Goal: Task Accomplishment & Management: Manage account settings

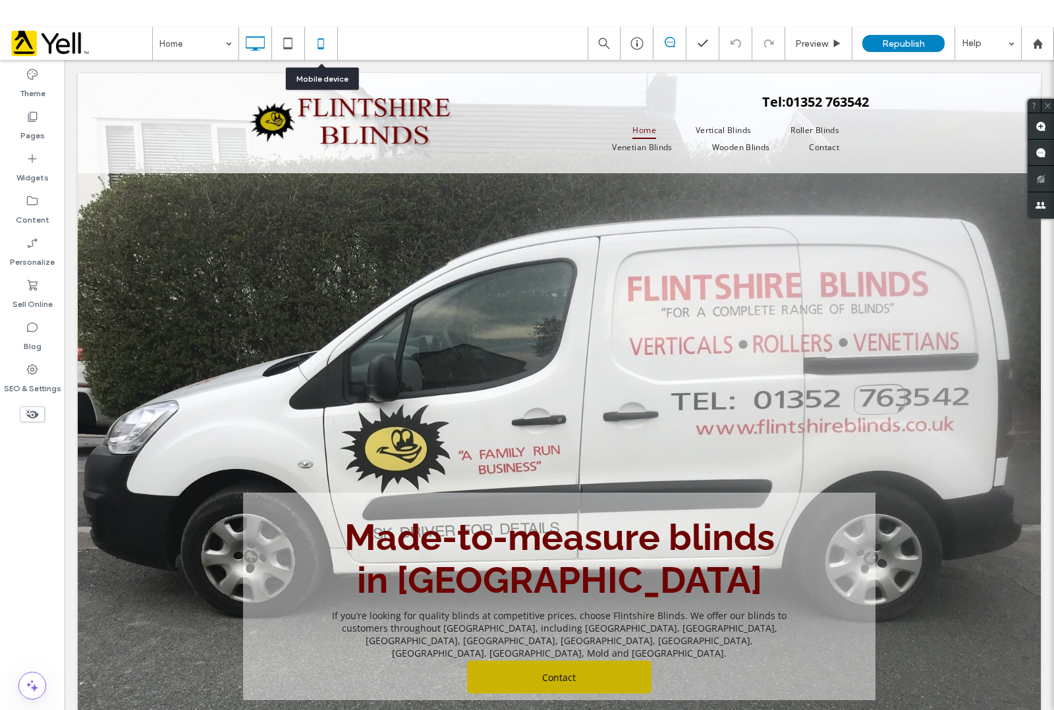
click at [322, 46] on icon at bounding box center [321, 43] width 26 height 26
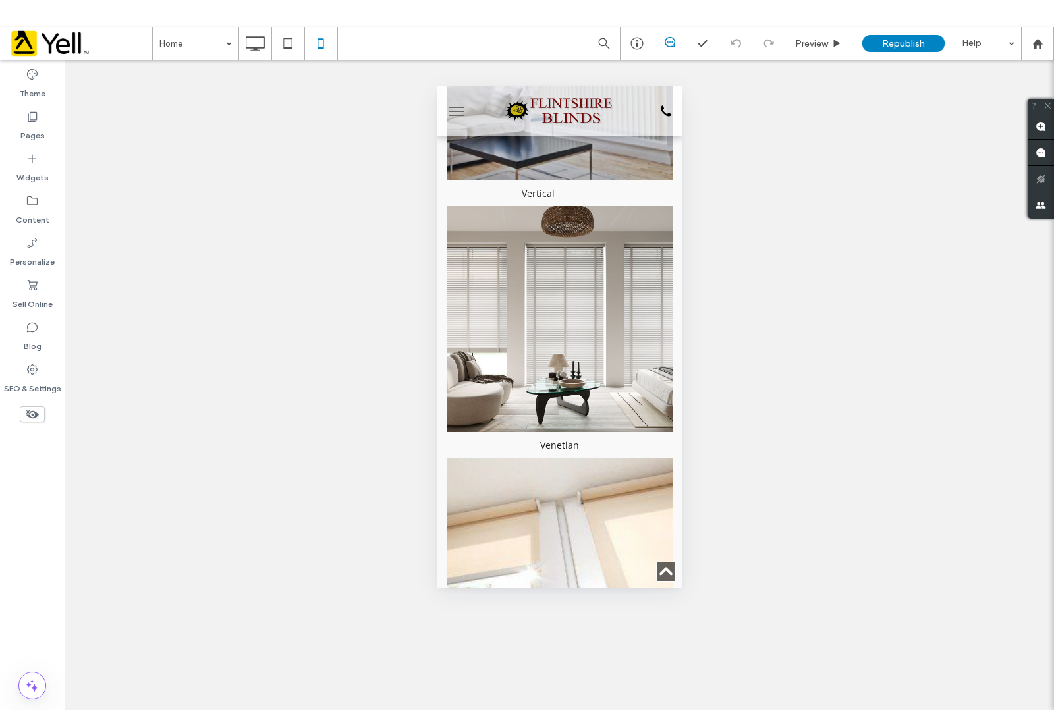
scroll to position [590, 0]
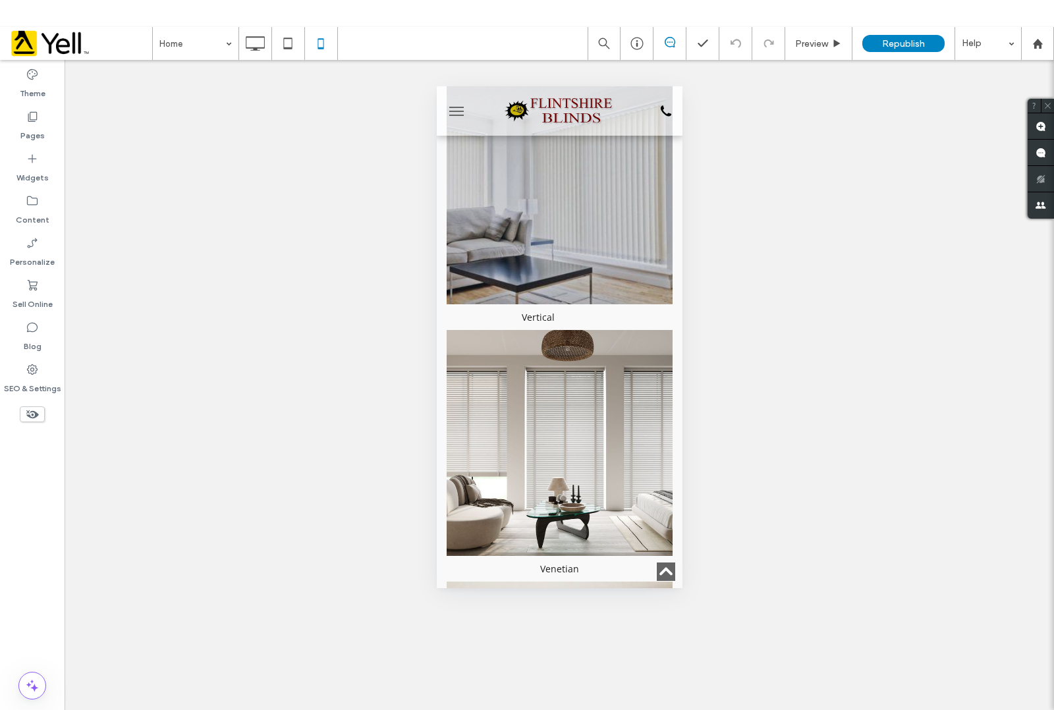
drag, startPoint x: 675, startPoint y: 169, endPoint x: 1137, endPoint y: 200, distance: 462.3
click at [456, 115] on span "menu" at bounding box center [456, 115] width 14 height 1
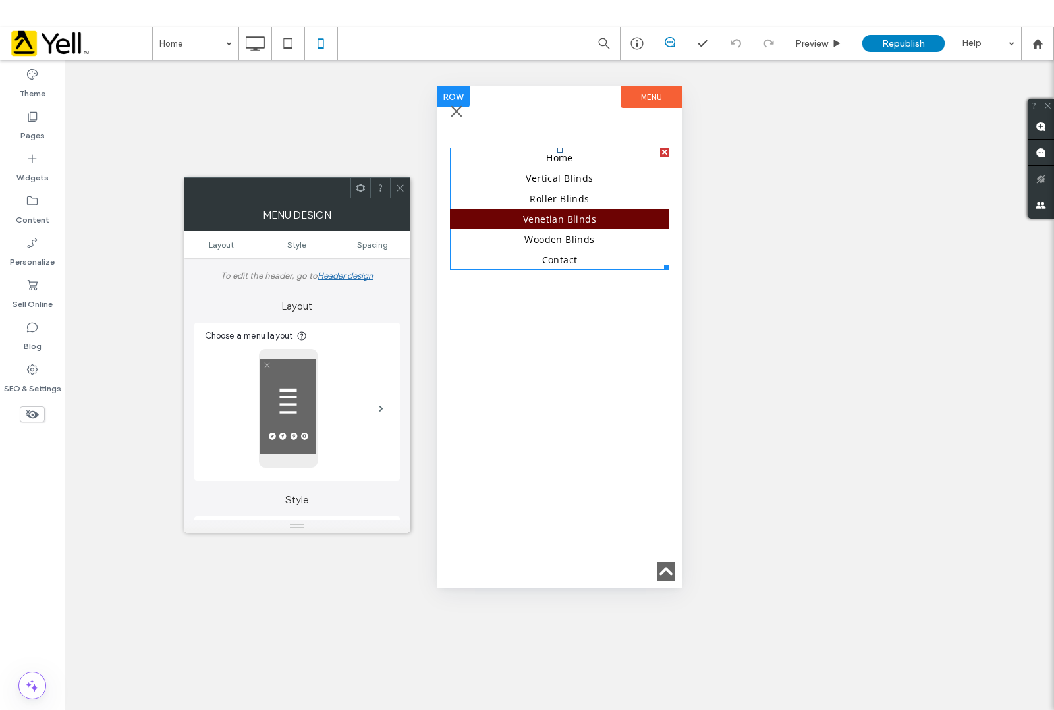
click at [568, 216] on span "Venetian Blinds" at bounding box center [559, 219] width 73 height 13
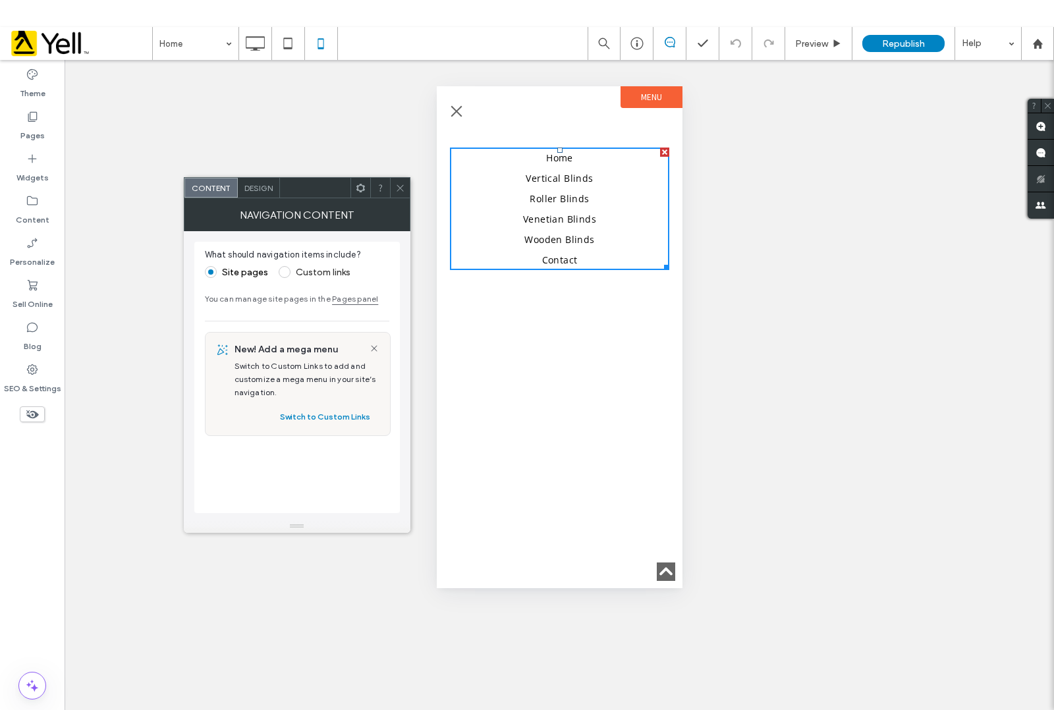
click at [96, 152] on div "Unhide? Yes Unhide? Yes Unhide? Yes Unhide? Yes" at bounding box center [560, 398] width 990 height 677
click at [783, 194] on div "Unhide? Yes Unhide? Yes Unhide? Yes Unhide? Yes" at bounding box center [560, 398] width 990 height 677
drag, startPoint x: 291, startPoint y: 45, endPoint x: 298, endPoint y: 44, distance: 6.6
click at [291, 44] on icon at bounding box center [288, 43] width 26 height 26
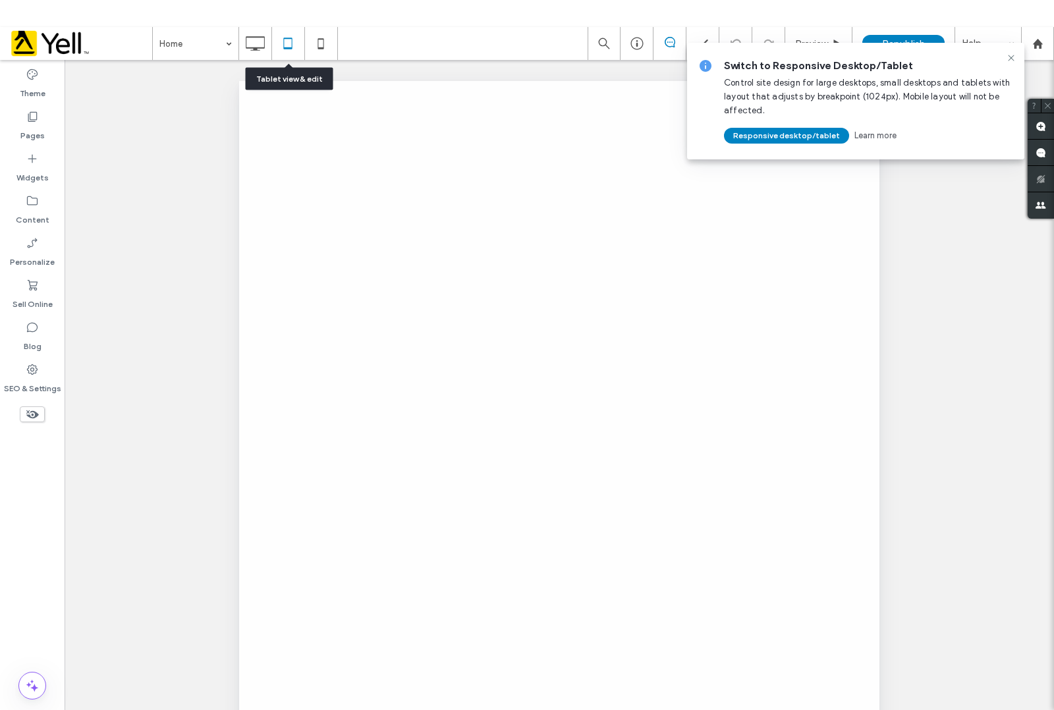
scroll to position [0, 0]
click at [324, 47] on div at bounding box center [527, 355] width 1054 height 710
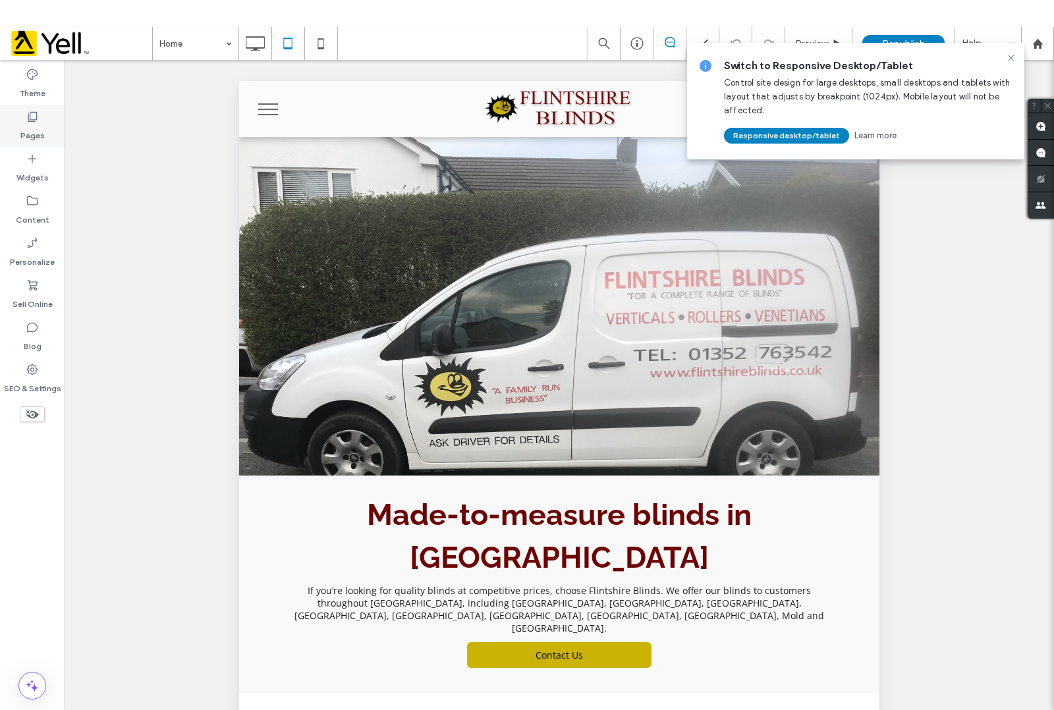
click at [35, 123] on label "Pages" at bounding box center [32, 132] width 24 height 18
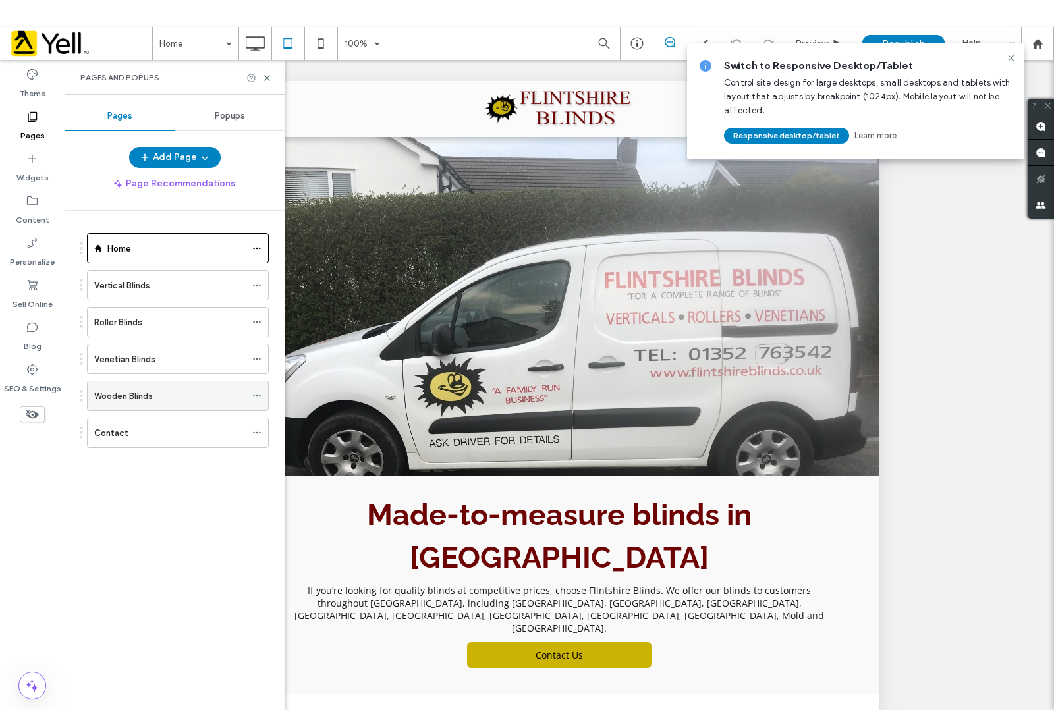
click at [129, 399] on label "Wooden Blinds" at bounding box center [123, 396] width 59 height 23
click at [1012, 61] on icon at bounding box center [1011, 58] width 11 height 11
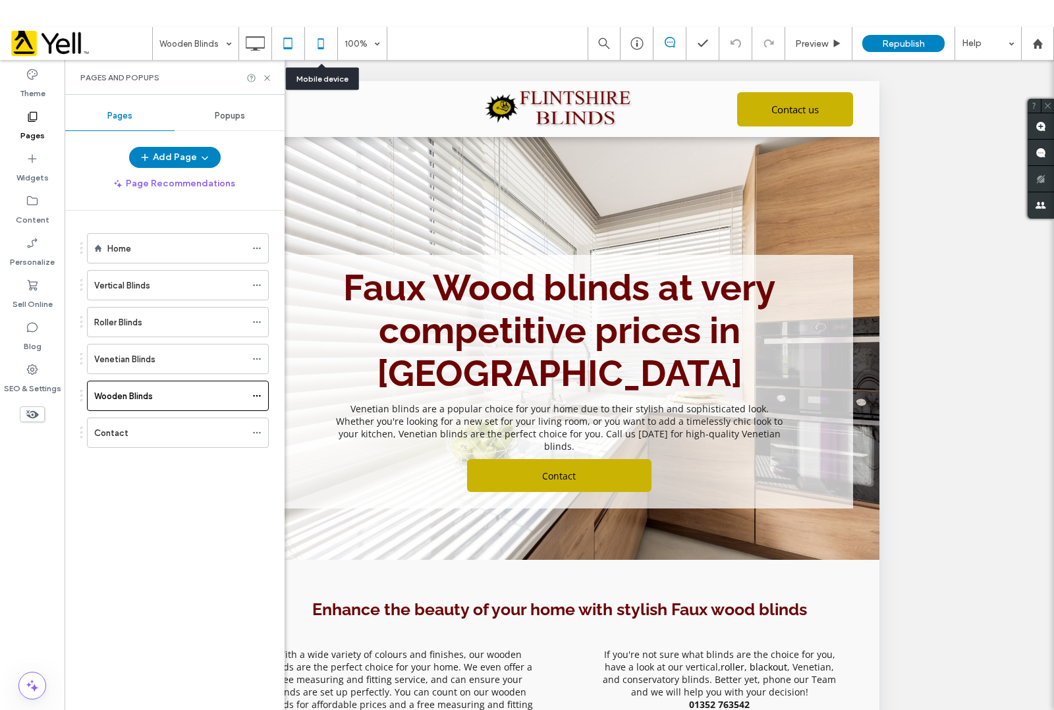
click at [318, 41] on use at bounding box center [321, 43] width 6 height 11
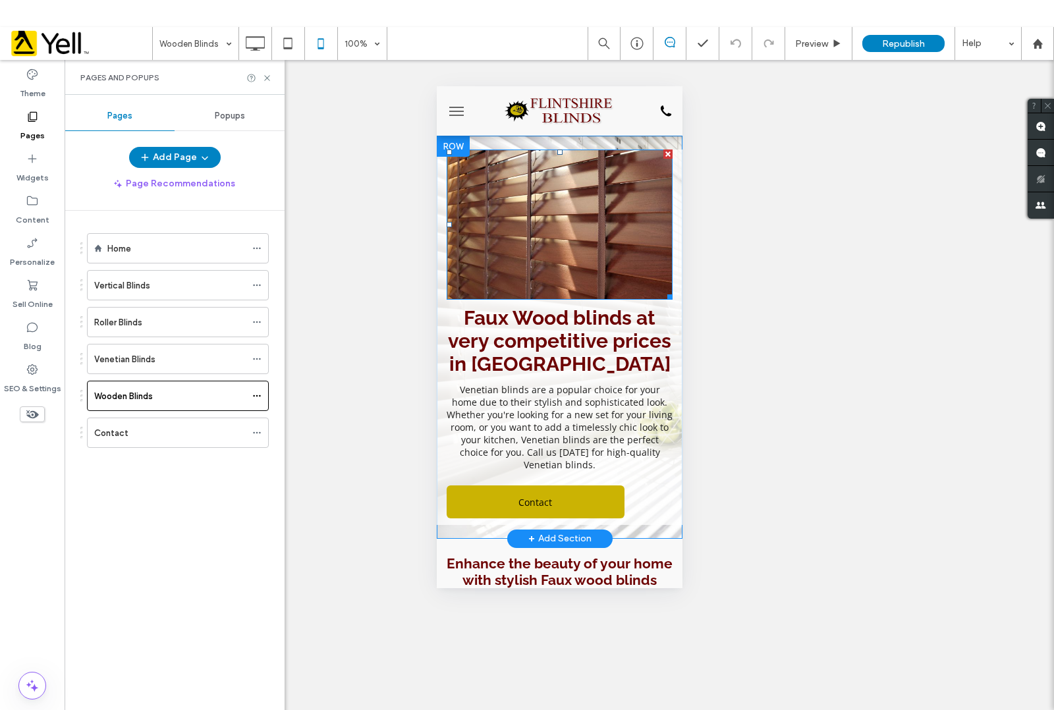
click at [572, 242] on img at bounding box center [559, 225] width 226 height 151
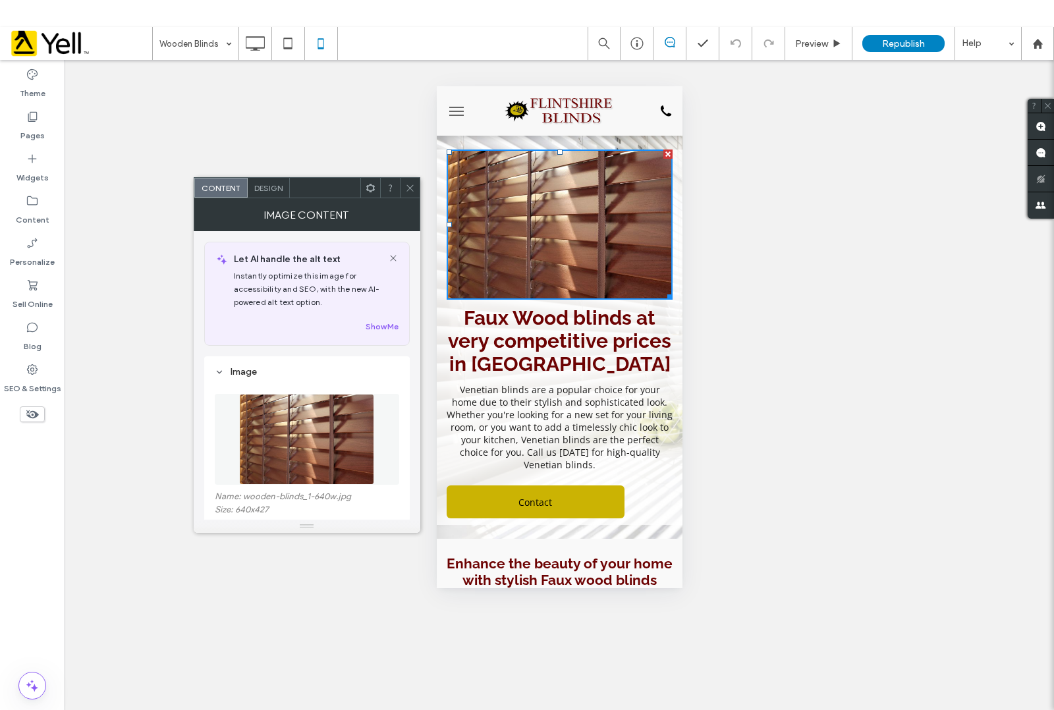
click at [539, 223] on img at bounding box center [559, 225] width 226 height 151
click at [539, 242] on img at bounding box center [559, 225] width 226 height 151
click at [540, 241] on img at bounding box center [559, 225] width 226 height 151
click at [552, 244] on img at bounding box center [559, 225] width 226 height 151
click at [393, 261] on icon at bounding box center [393, 258] width 11 height 11
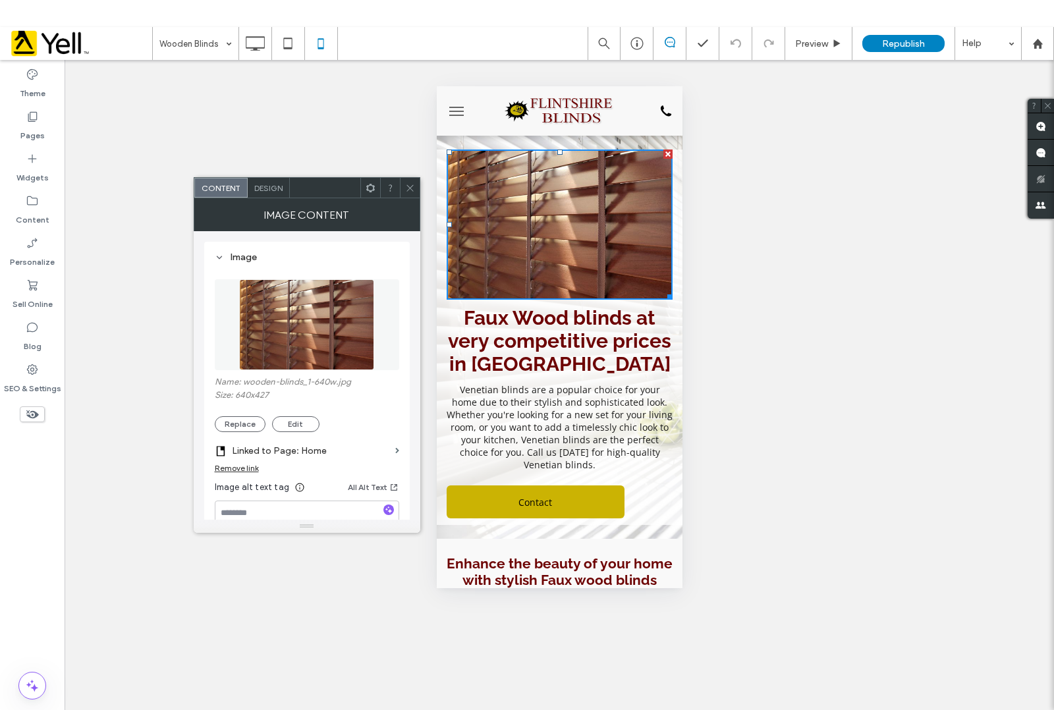
click at [270, 180] on div "Design" at bounding box center [269, 188] width 42 height 20
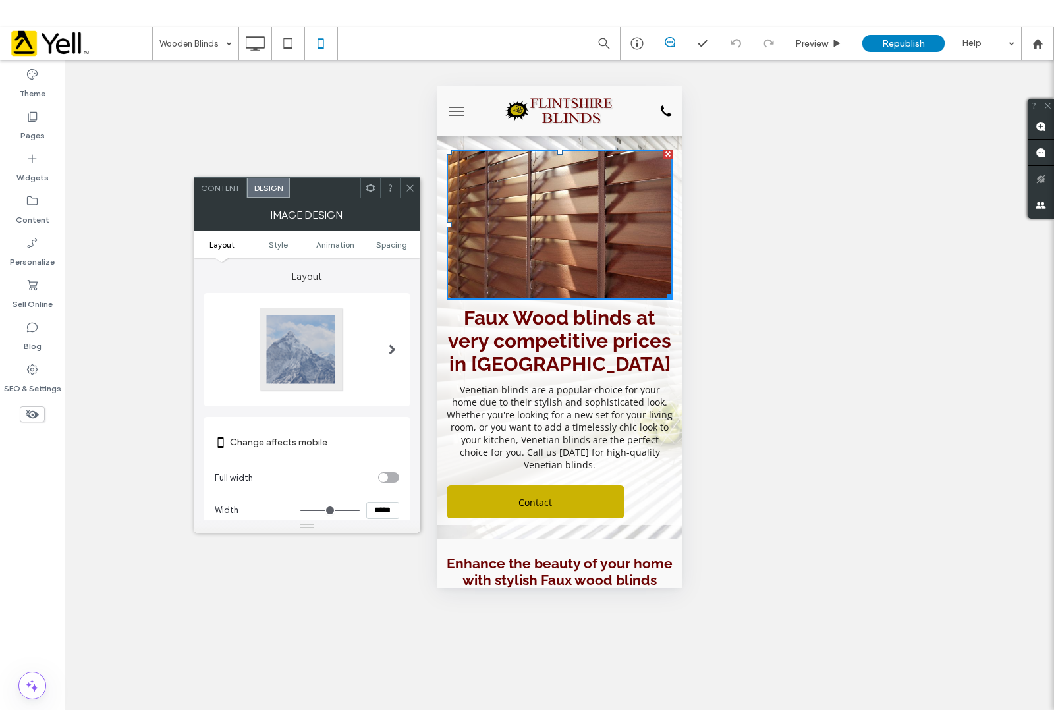
click at [394, 349] on span at bounding box center [392, 350] width 7 height 11
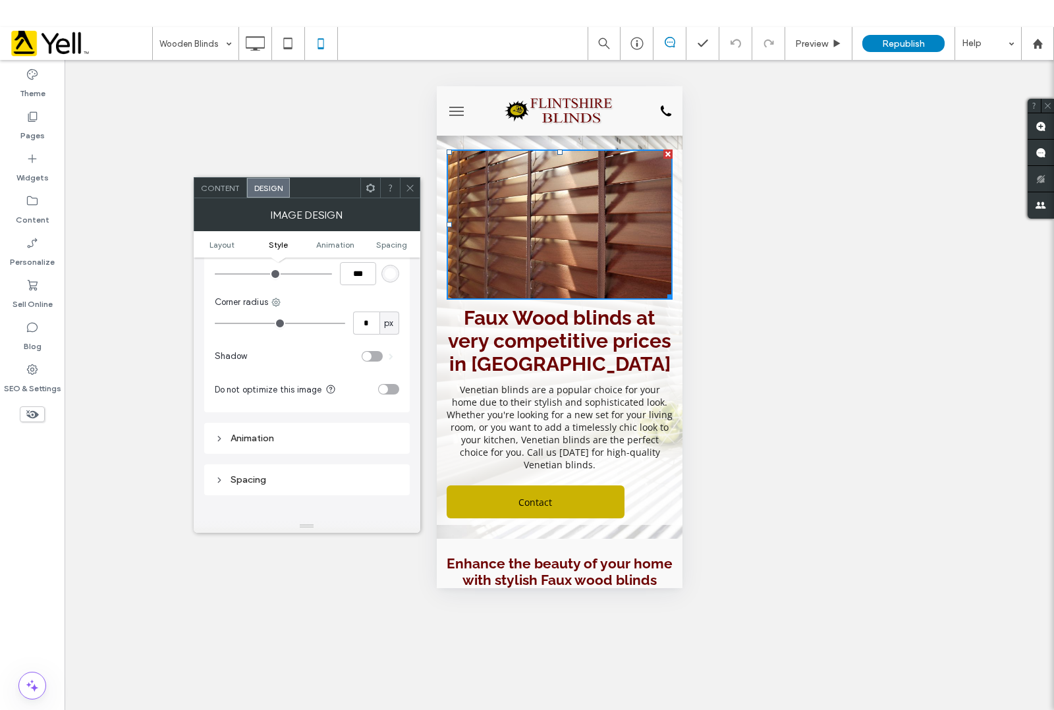
scroll to position [412, 0]
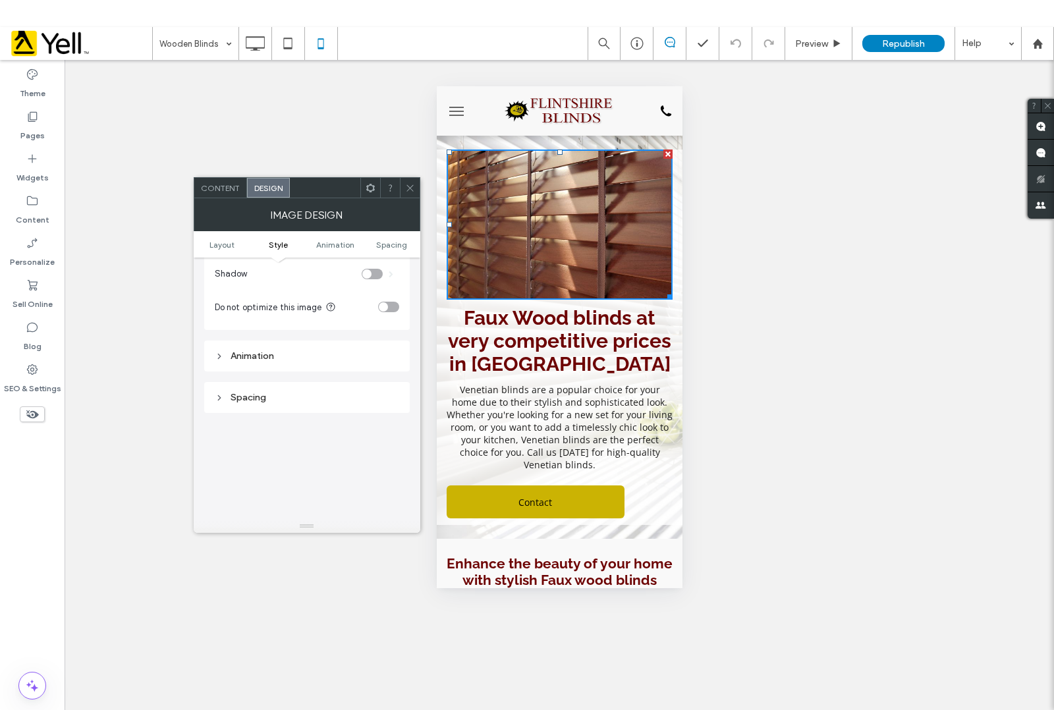
click at [265, 353] on div "Animation" at bounding box center [307, 356] width 185 height 11
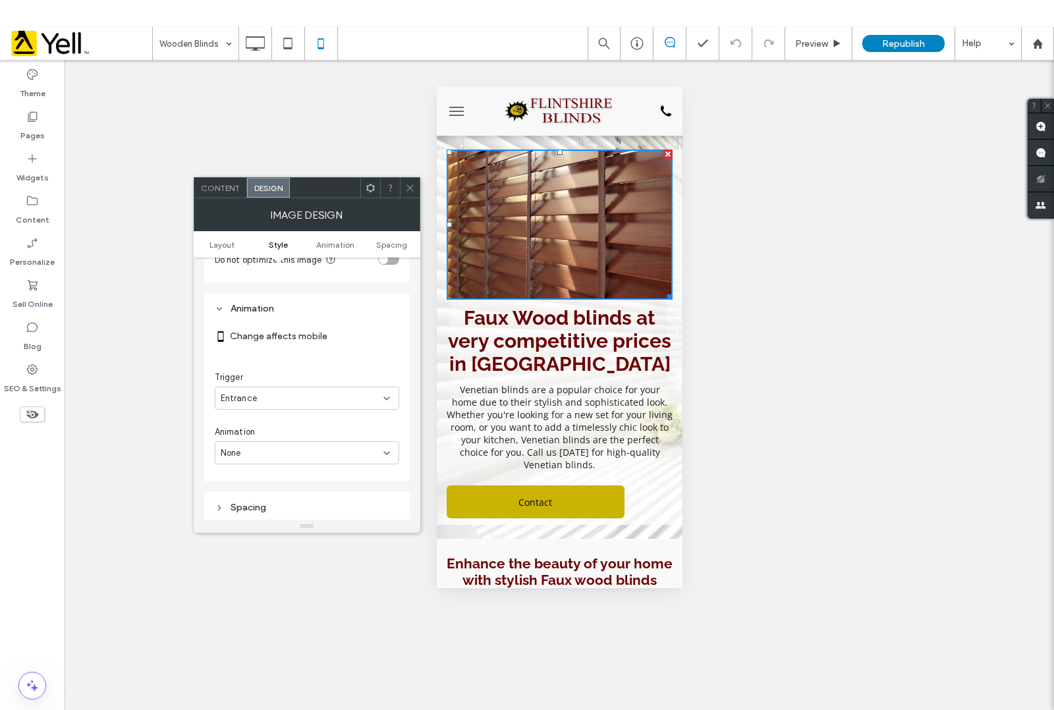
scroll to position [192, 0]
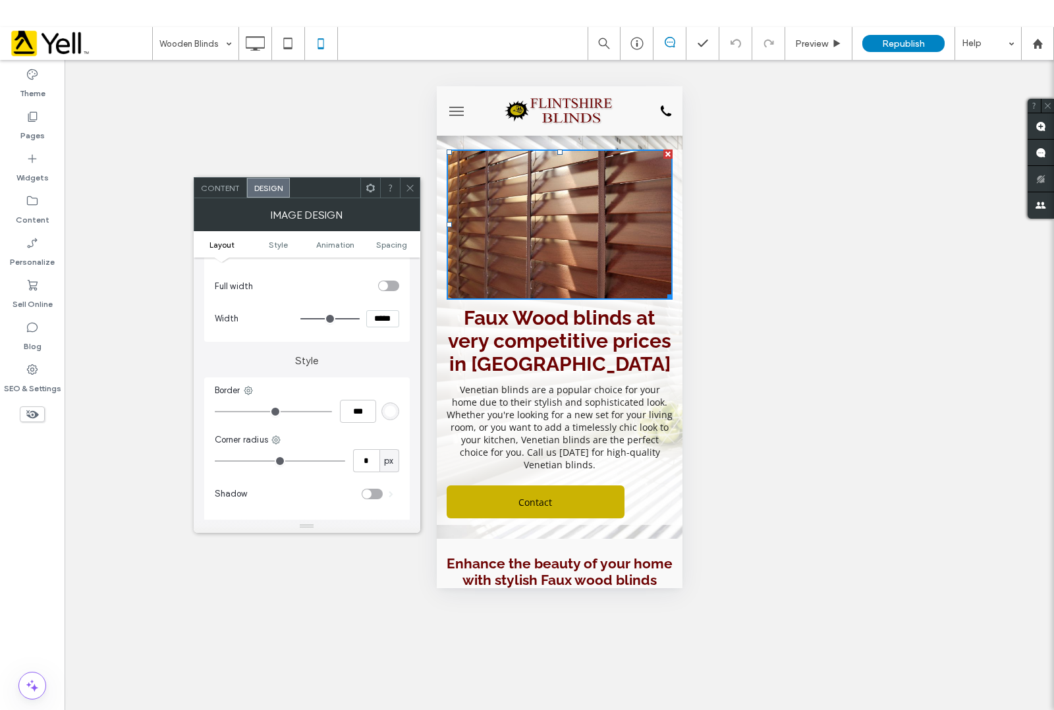
click at [413, 188] on icon at bounding box center [410, 188] width 10 height 10
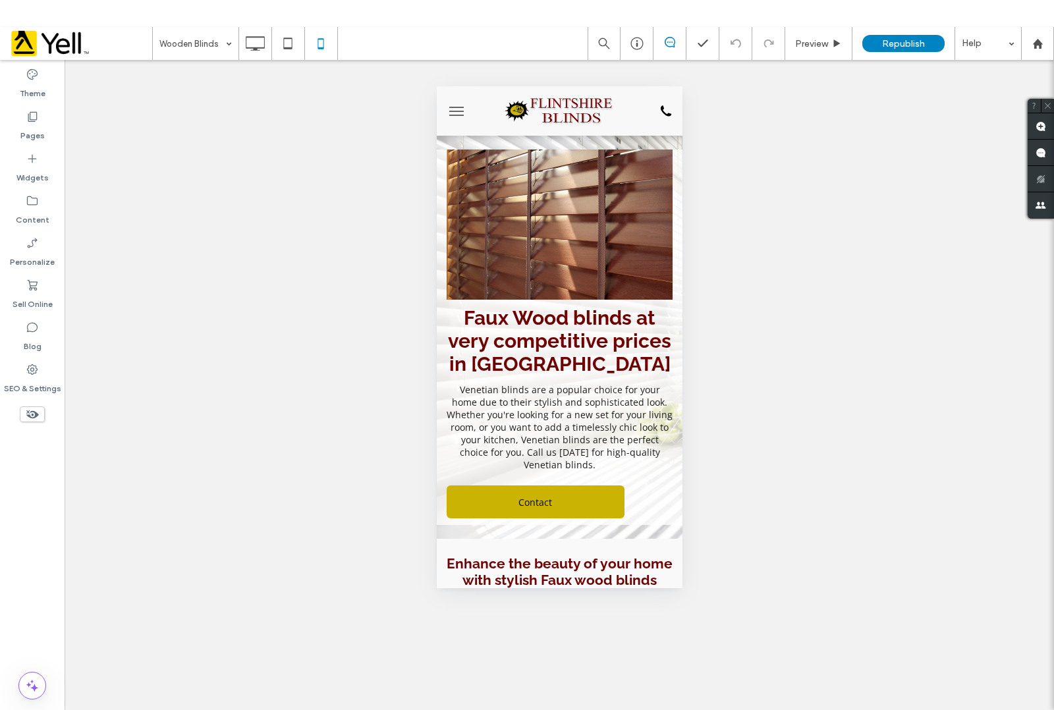
click at [1045, 0] on div at bounding box center [527, 0] width 1054 height 0
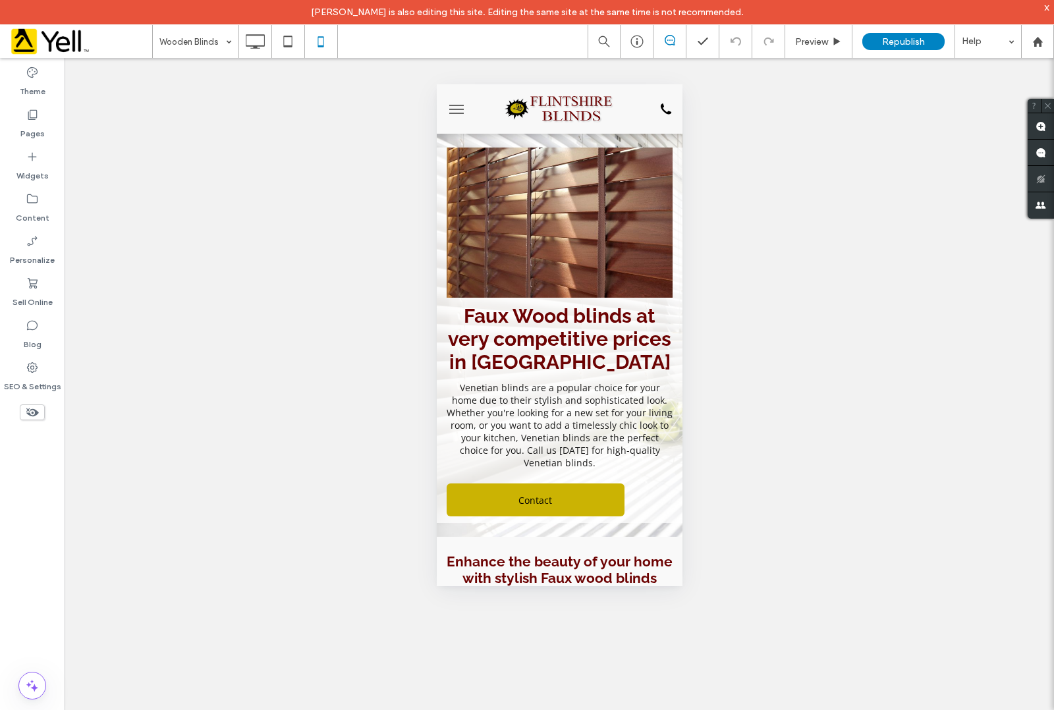
click at [241, 136] on div "Unhide? Yes Unhide? Yes Unhide? Yes Unhide? Yes Unhide? Yes Unhide? Yes Unhide?…" at bounding box center [560, 396] width 990 height 677
